Goal: Task Accomplishment & Management: Manage account settings

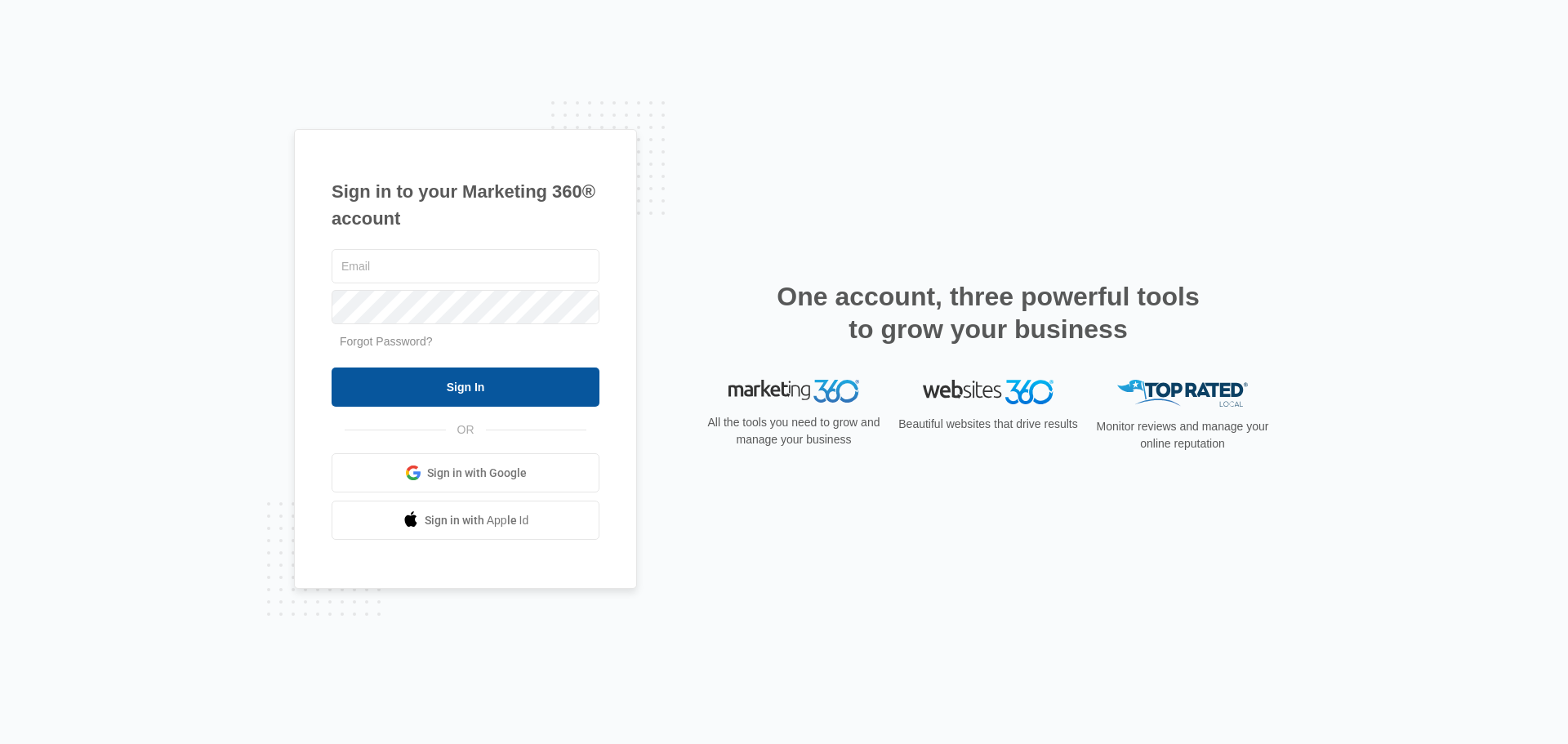
type input "[EMAIL_ADDRESS][DOMAIN_NAME]"
click at [452, 400] on input "Sign In" at bounding box center [465, 387] width 267 height 39
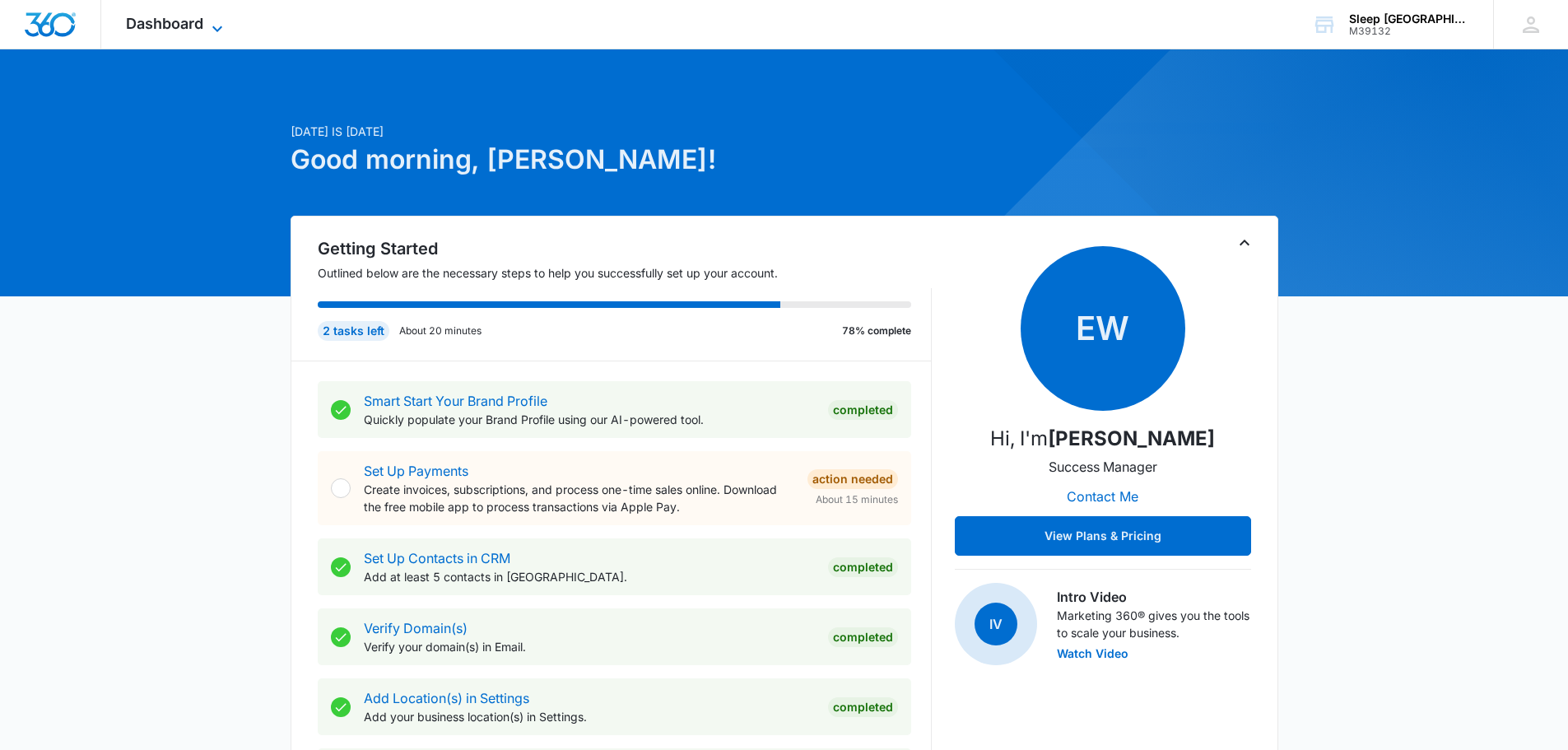
click at [178, 17] on span "Dashboard" at bounding box center [165, 23] width 78 height 17
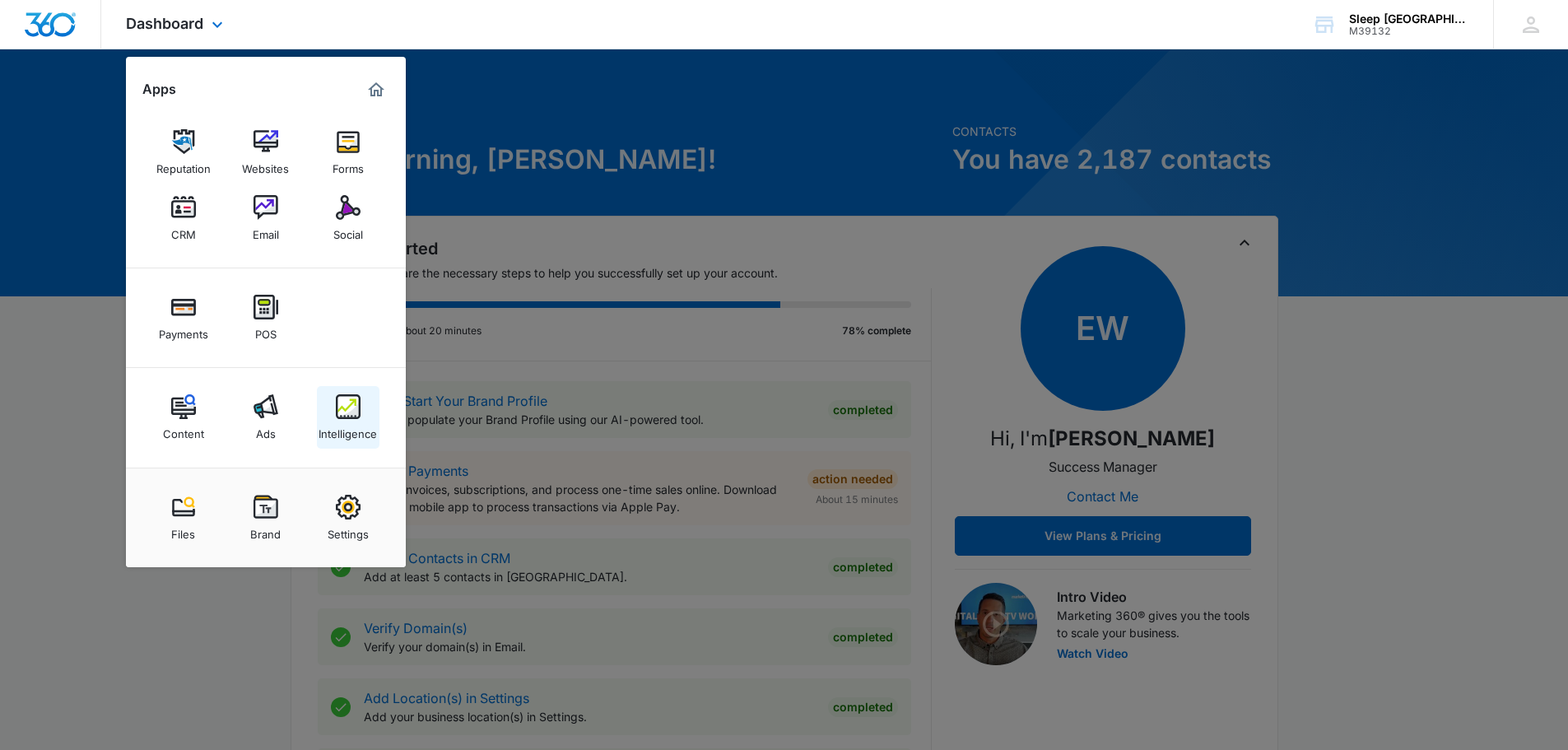
click at [331, 413] on link "Intelligence" at bounding box center [348, 418] width 63 height 63
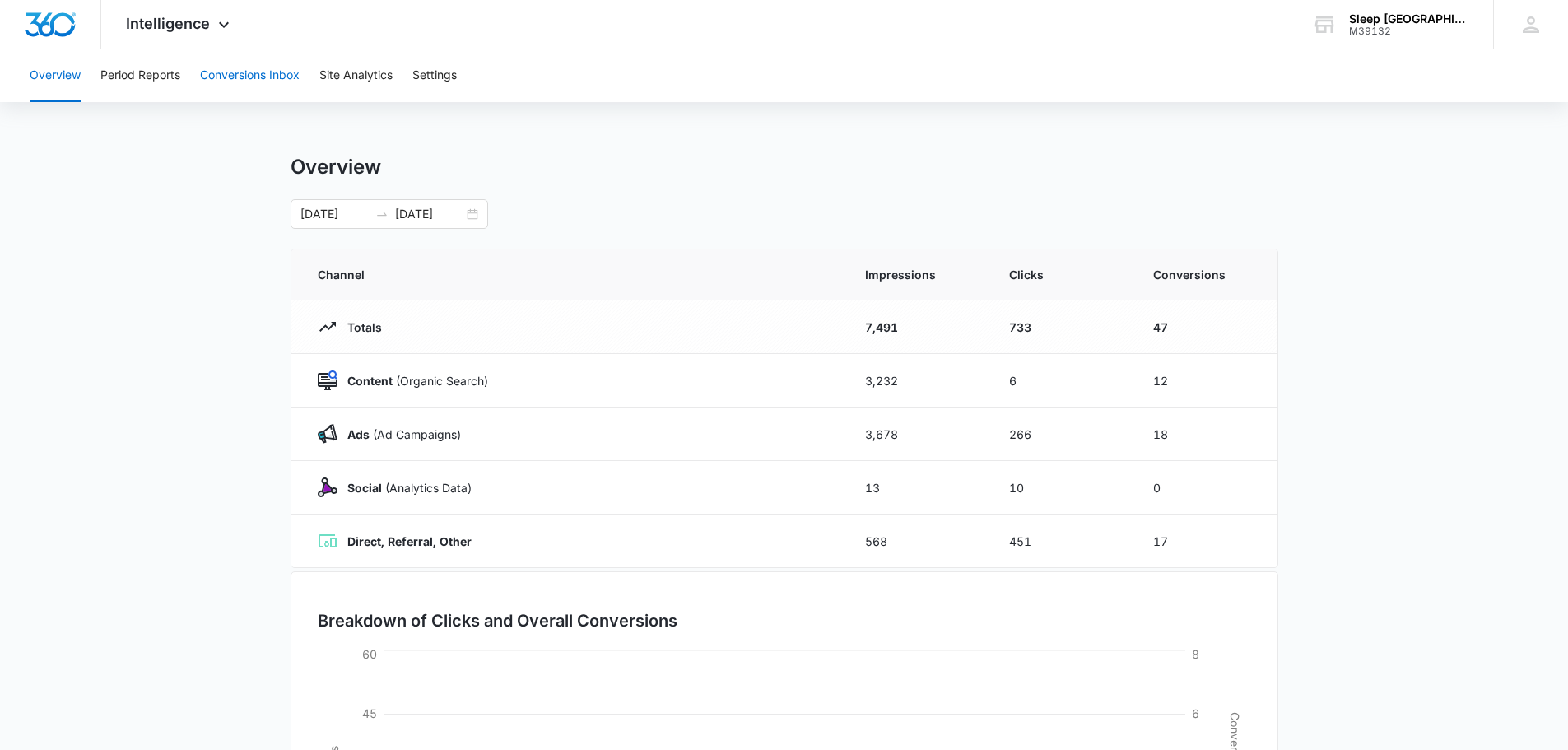
click at [257, 72] on button "Conversions Inbox" at bounding box center [250, 76] width 99 height 53
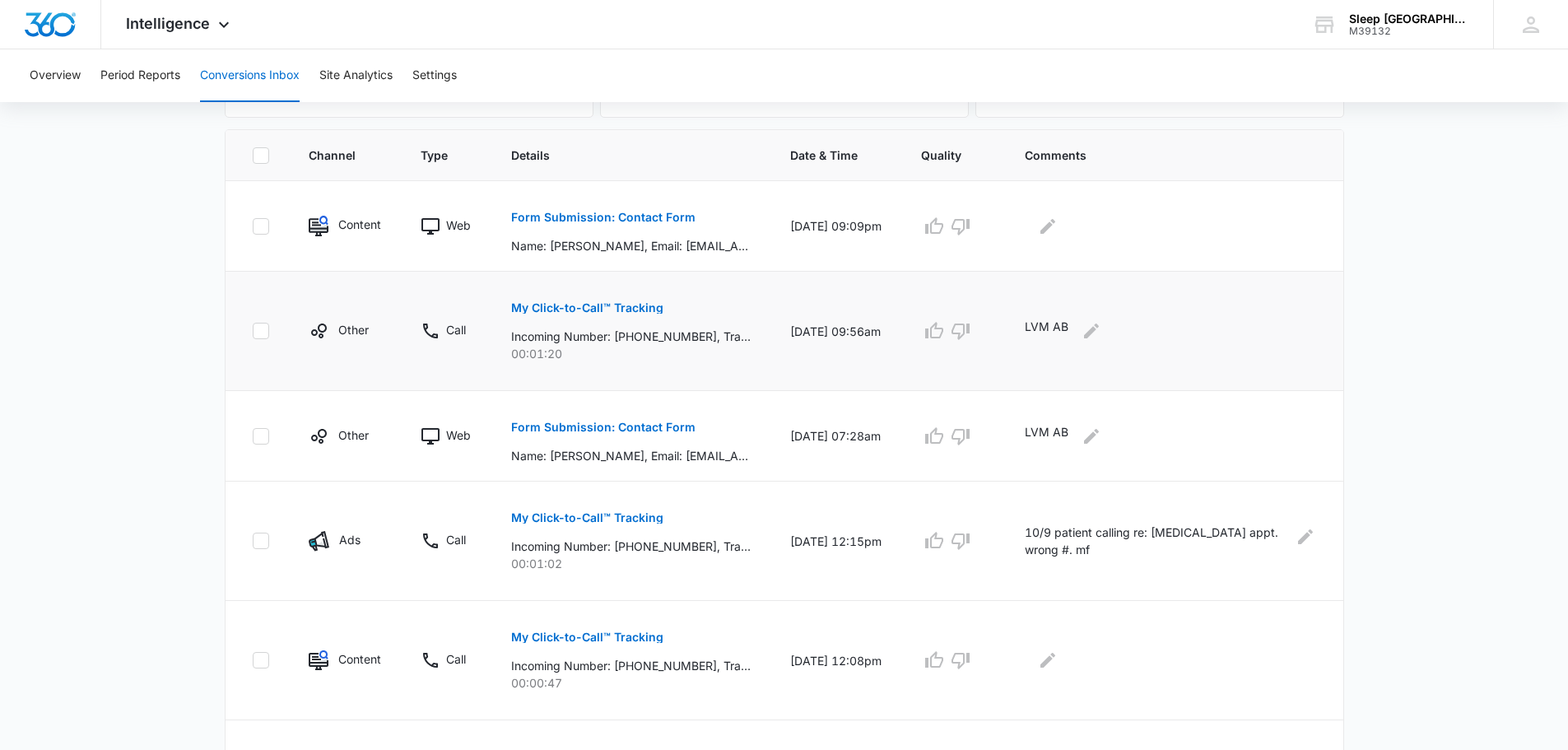
scroll to position [329, 0]
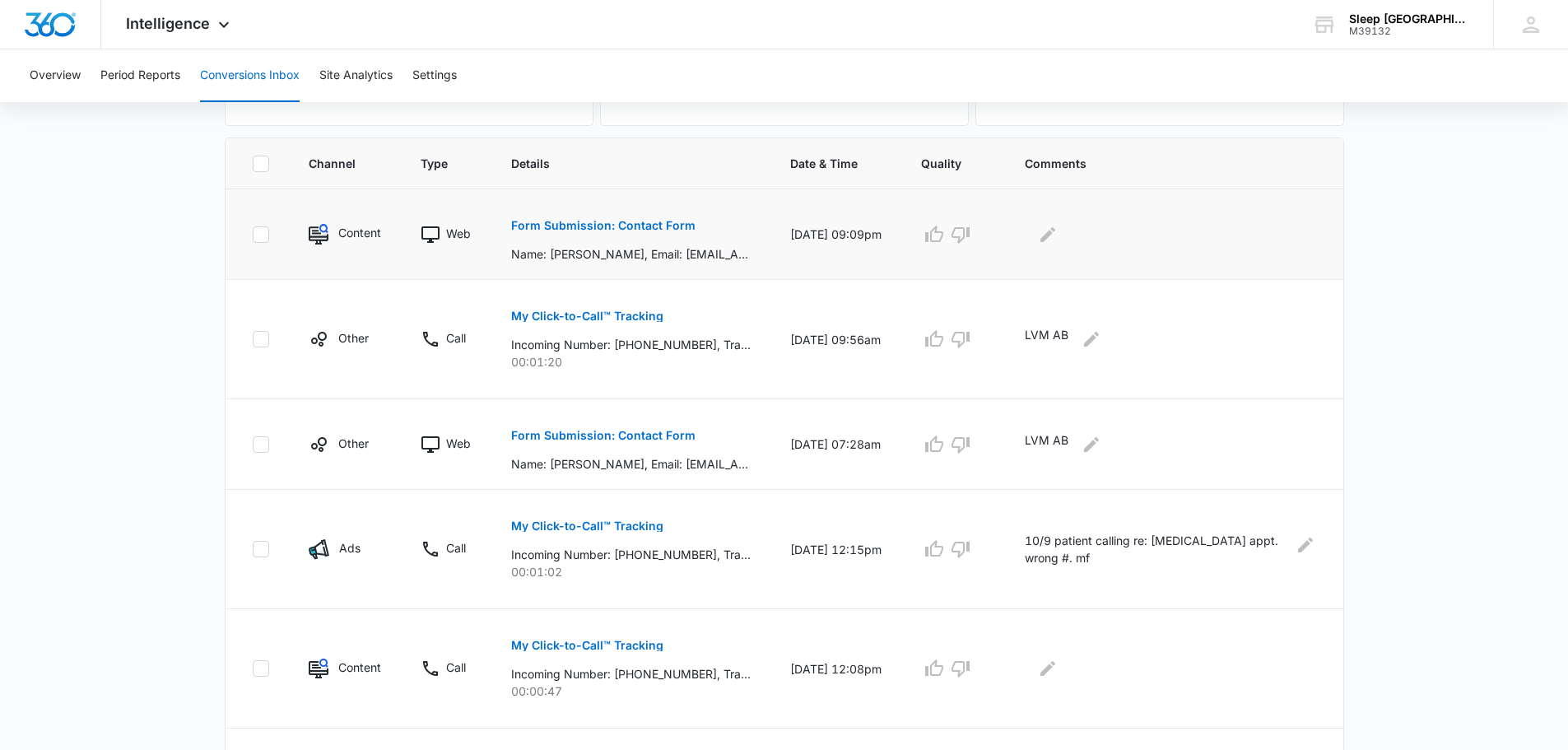
click at [624, 231] on p "Form Submission: Contact Form" at bounding box center [603, 226] width 184 height 12
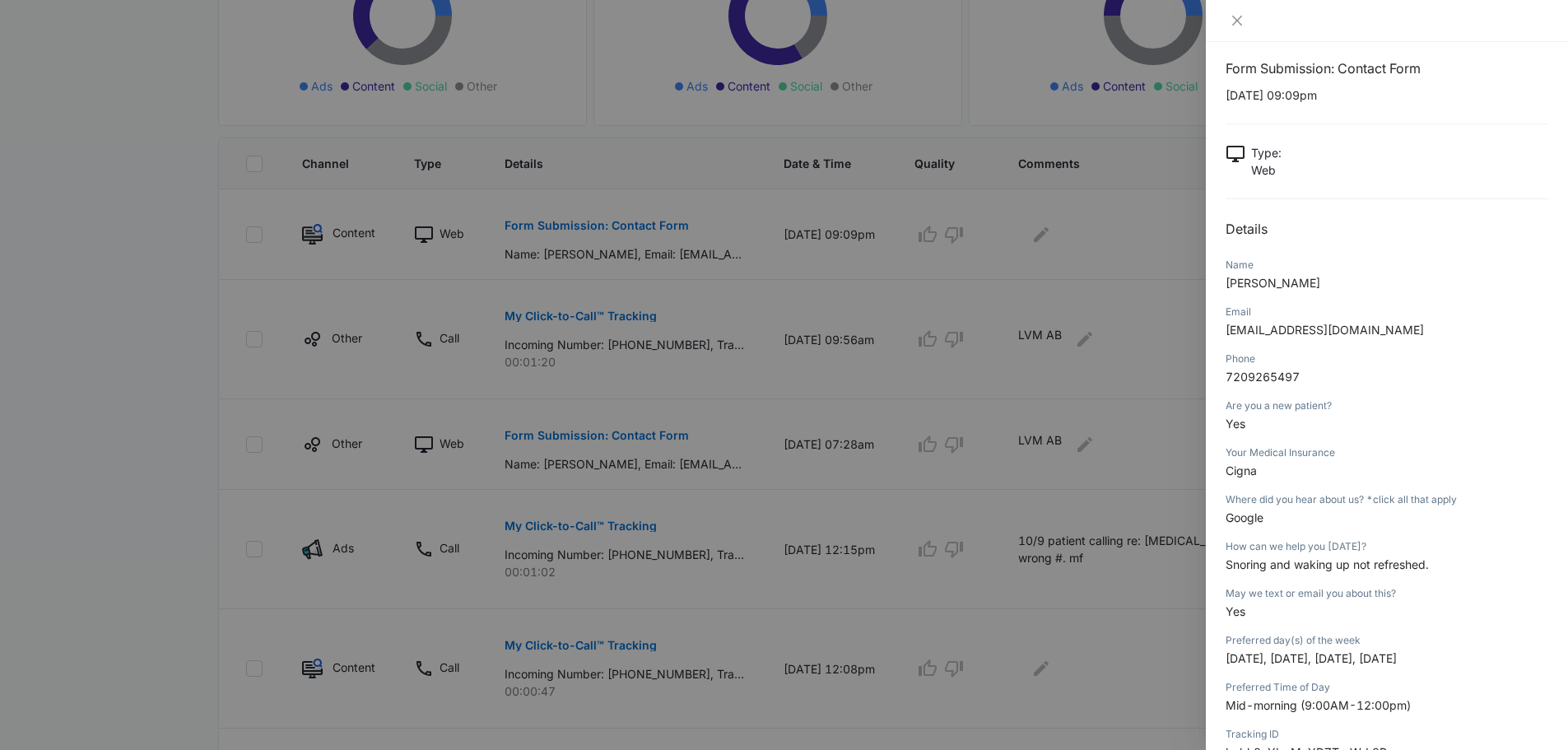
scroll to position [12, 0]
drag, startPoint x: 1356, startPoint y: 328, endPoint x: 1219, endPoint y: 337, distance: 137.3
click at [1219, 337] on div "Form Submission: Contact Form [DATE] 09:09pm Type : Web Details Name [PERSON_NA…" at bounding box center [1387, 396] width 362 height 708
copy span "[EMAIL_ADDRESS][DOMAIN_NAME]"
drag, startPoint x: 1312, startPoint y: 378, endPoint x: 1230, endPoint y: 382, distance: 82.1
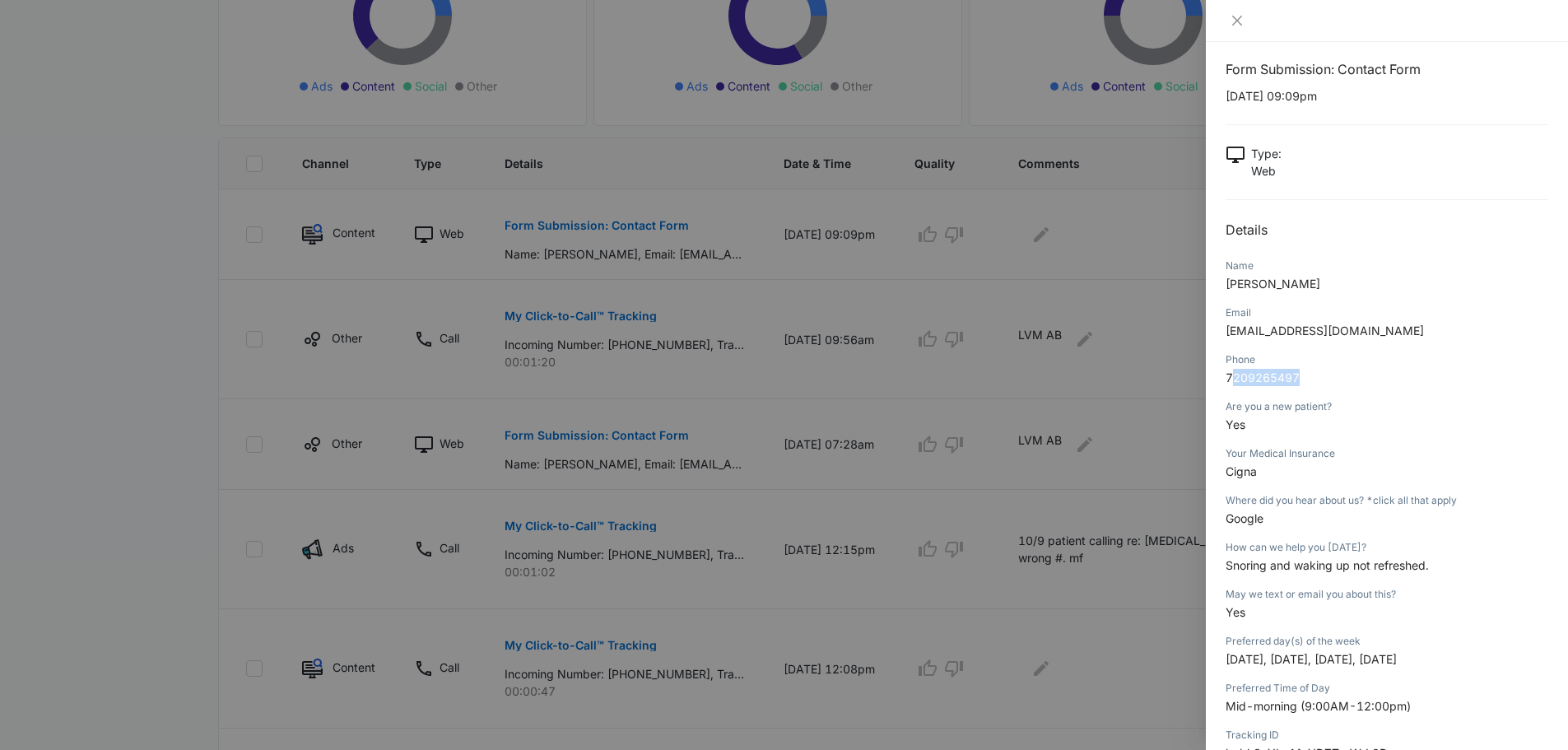
click at [1230, 382] on p "7209265497" at bounding box center [1387, 377] width 323 height 17
click at [1230, 382] on span "7209265497" at bounding box center [1263, 377] width 74 height 14
drag, startPoint x: 1309, startPoint y: 381, endPoint x: 1224, endPoint y: 382, distance: 85.0
click at [1224, 382] on div "Form Submission: Contact Form [DATE] 09:09pm Type : Web Details Name [PERSON_NA…" at bounding box center [1387, 396] width 362 height 708
copy span "7209265497"
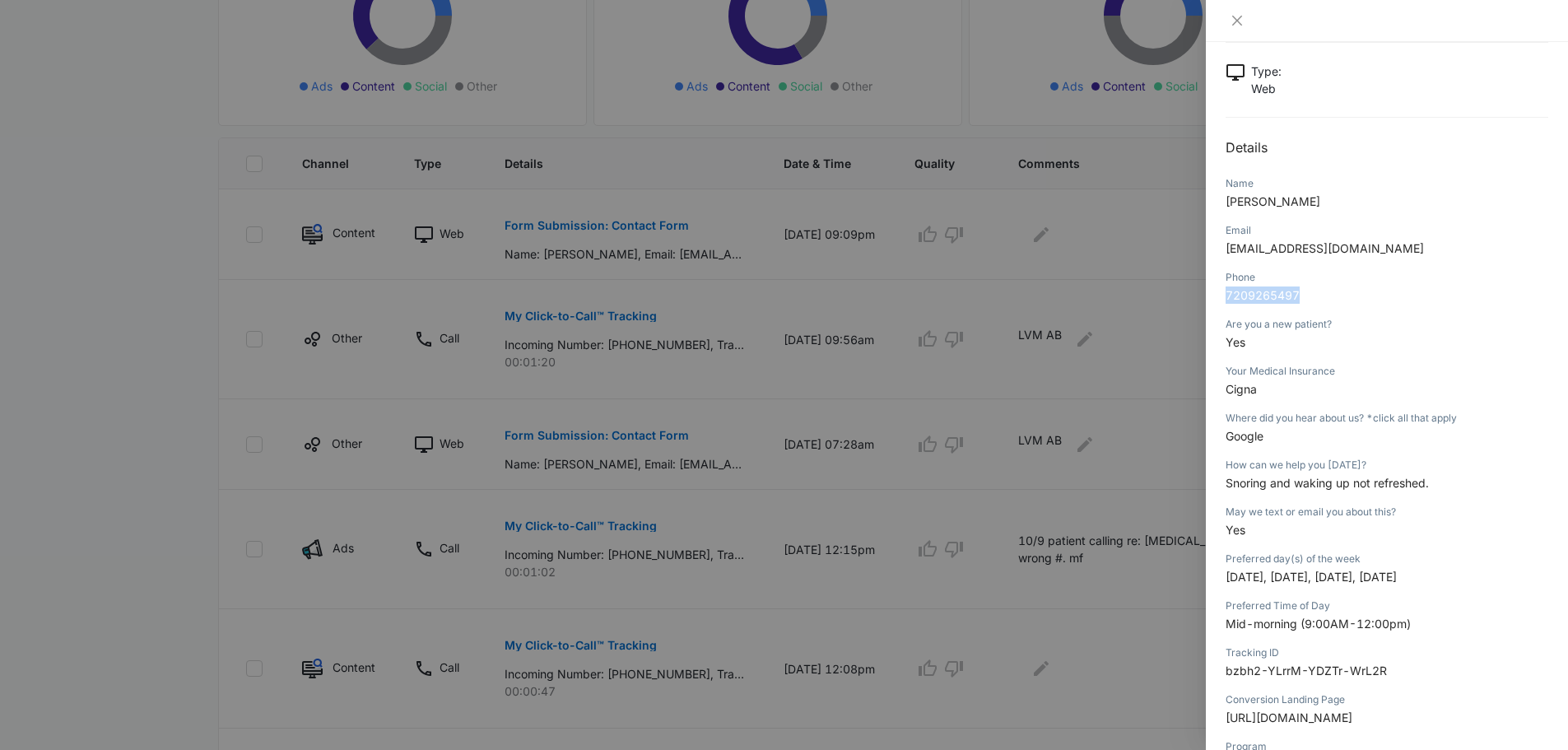
scroll to position [122, 0]
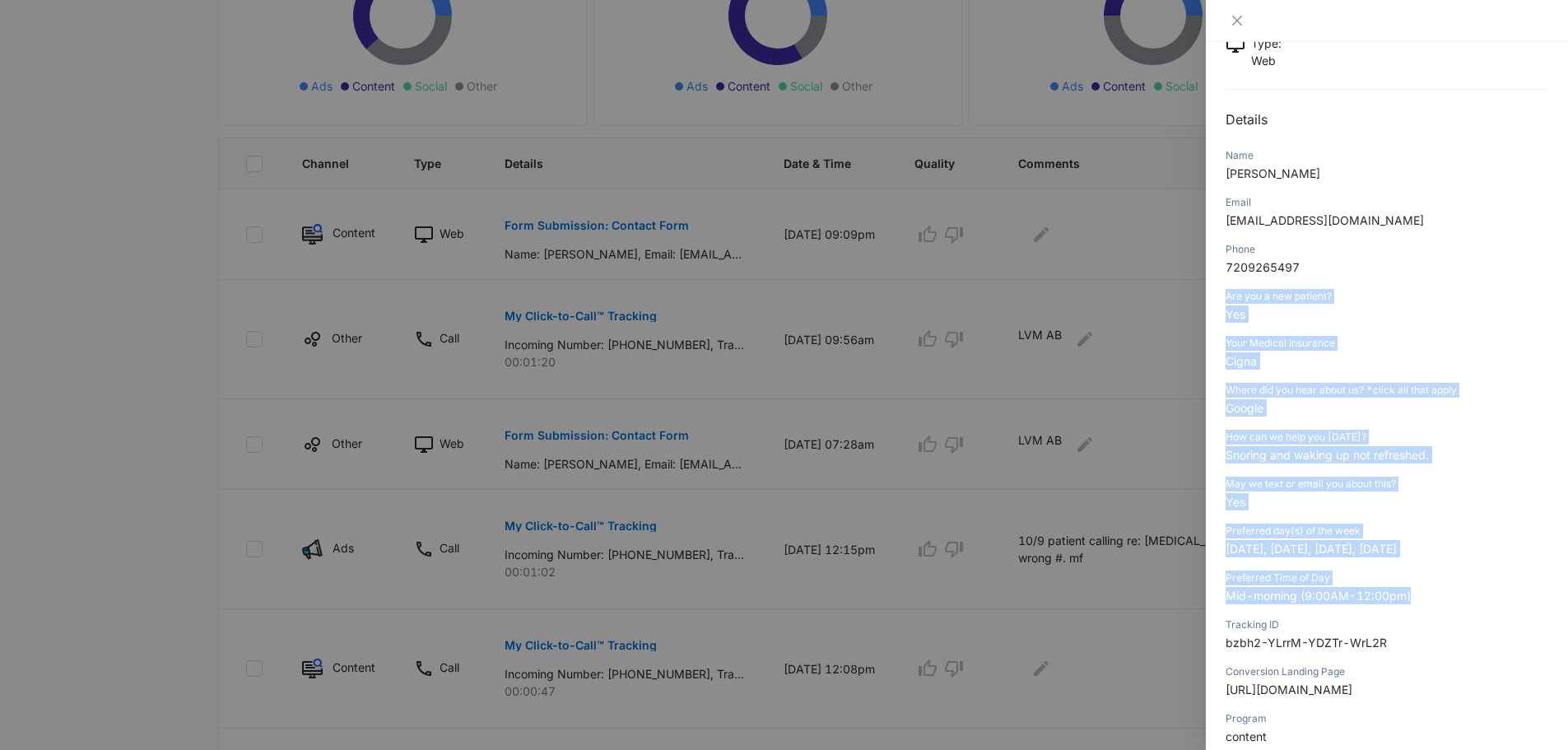
drag, startPoint x: 1227, startPoint y: 403, endPoint x: 1451, endPoint y: 588, distance: 290.5
click at [1451, 588] on div "Form Submission: Contact Form [DATE] 09:09pm Type : Web Details Name [PERSON_NA…" at bounding box center [1387, 429] width 323 height 962
copy div "Are you a new patient? Yes Your Medical Insurance Cigna Where did you hear abou…"
click at [1245, 22] on button "Close" at bounding box center [1237, 21] width 23 height 15
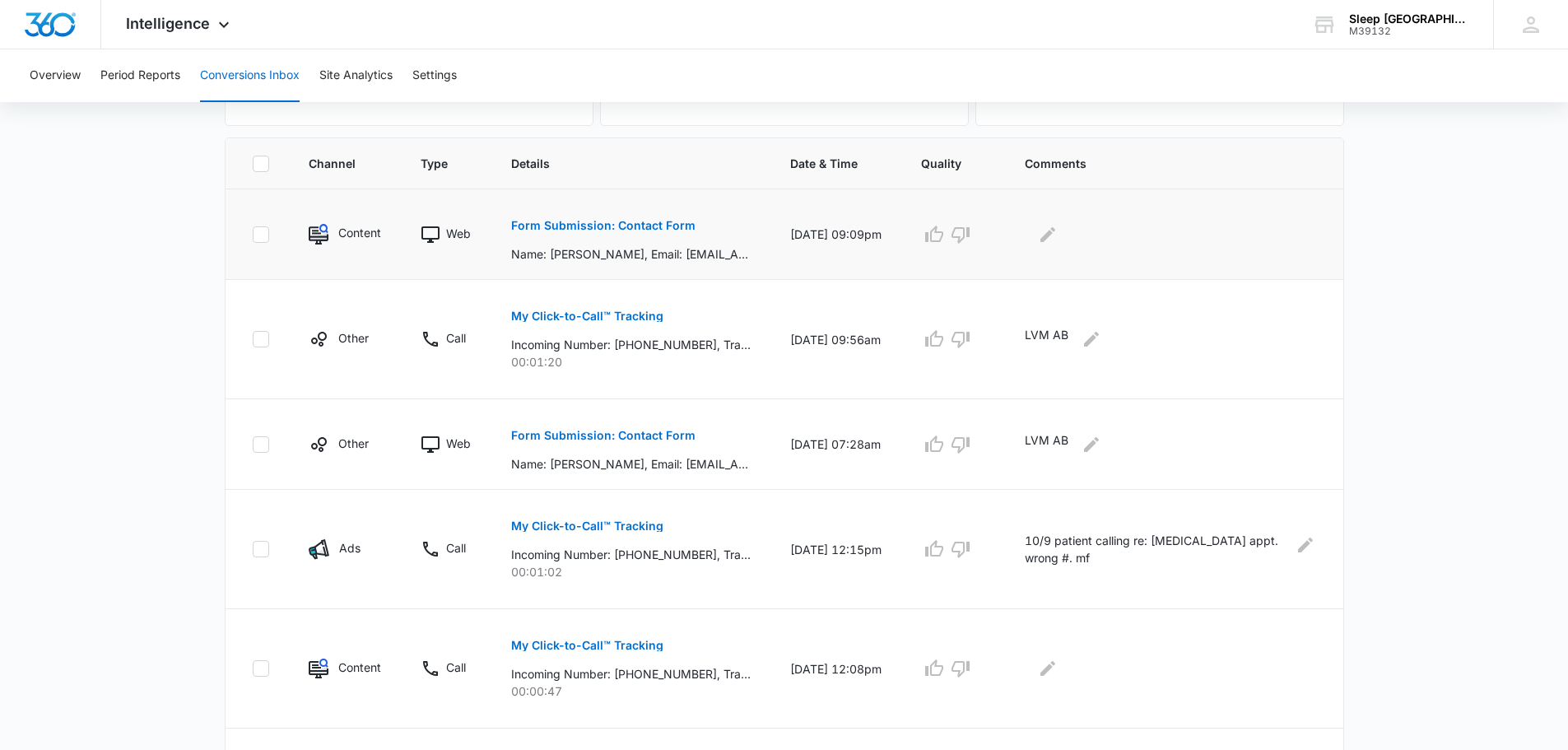
click at [1087, 231] on div at bounding box center [1170, 235] width 292 height 26
click at [1055, 234] on icon "Edit Comments" at bounding box center [1048, 234] width 15 height 15
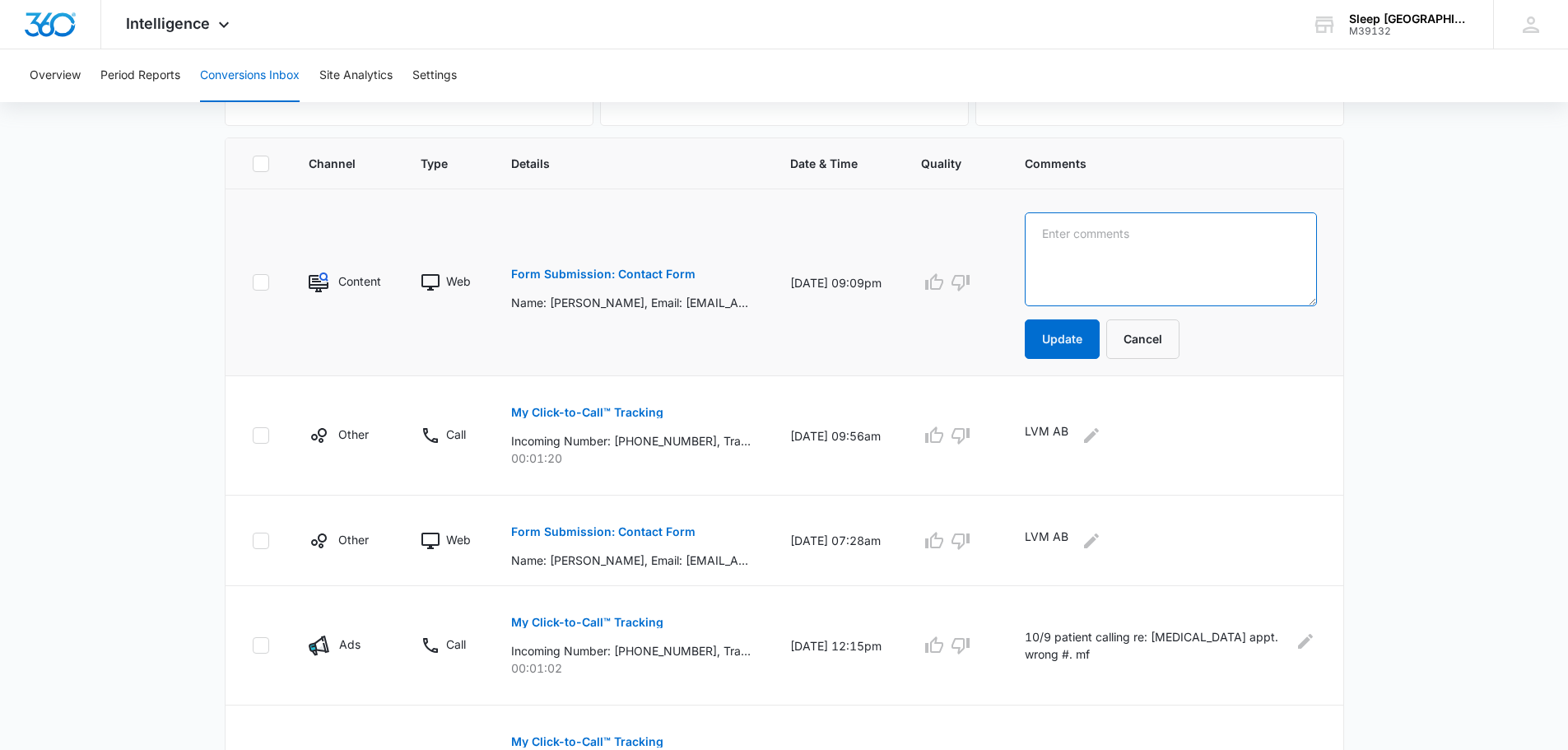
click at [1138, 266] on textarea at bounding box center [1170, 259] width 292 height 93
type textarea "LVM JG"
click at [1099, 350] on button "Update" at bounding box center [1062, 339] width 75 height 40
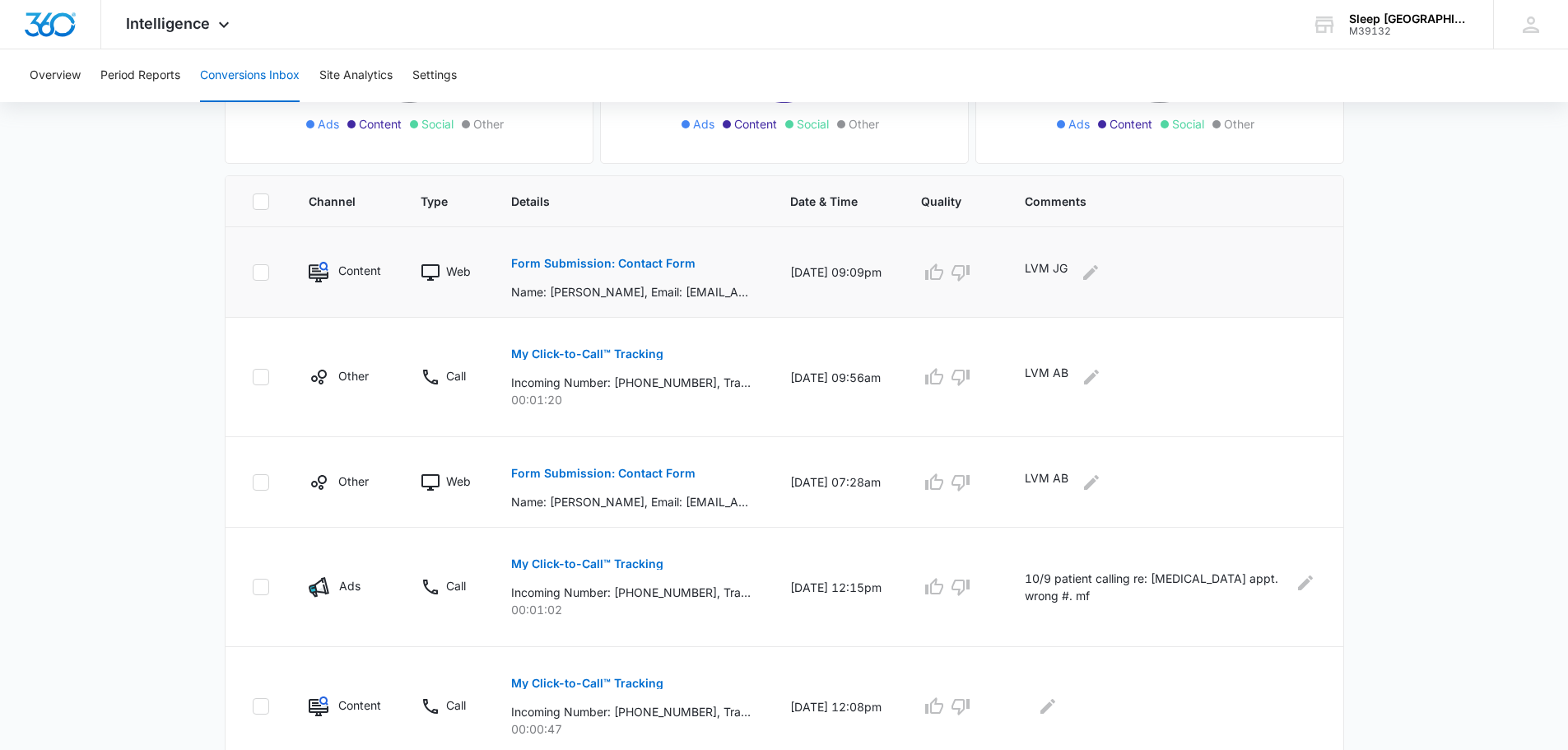
scroll to position [274, 0]
